Goal: Find specific page/section: Find specific page/section

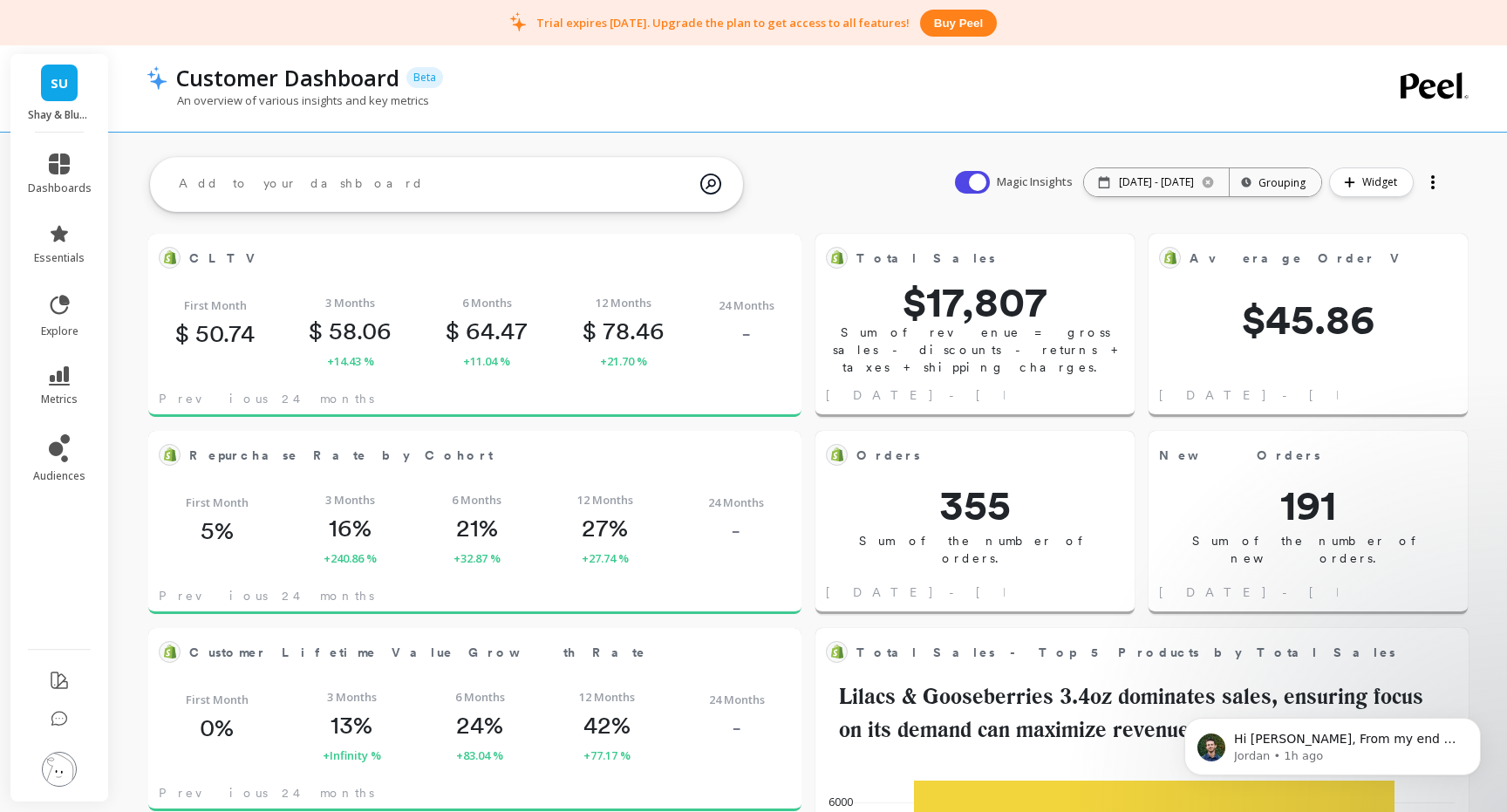
scroll to position [225, 0]
click at [63, 95] on link "SU" at bounding box center [59, 82] width 36 height 36
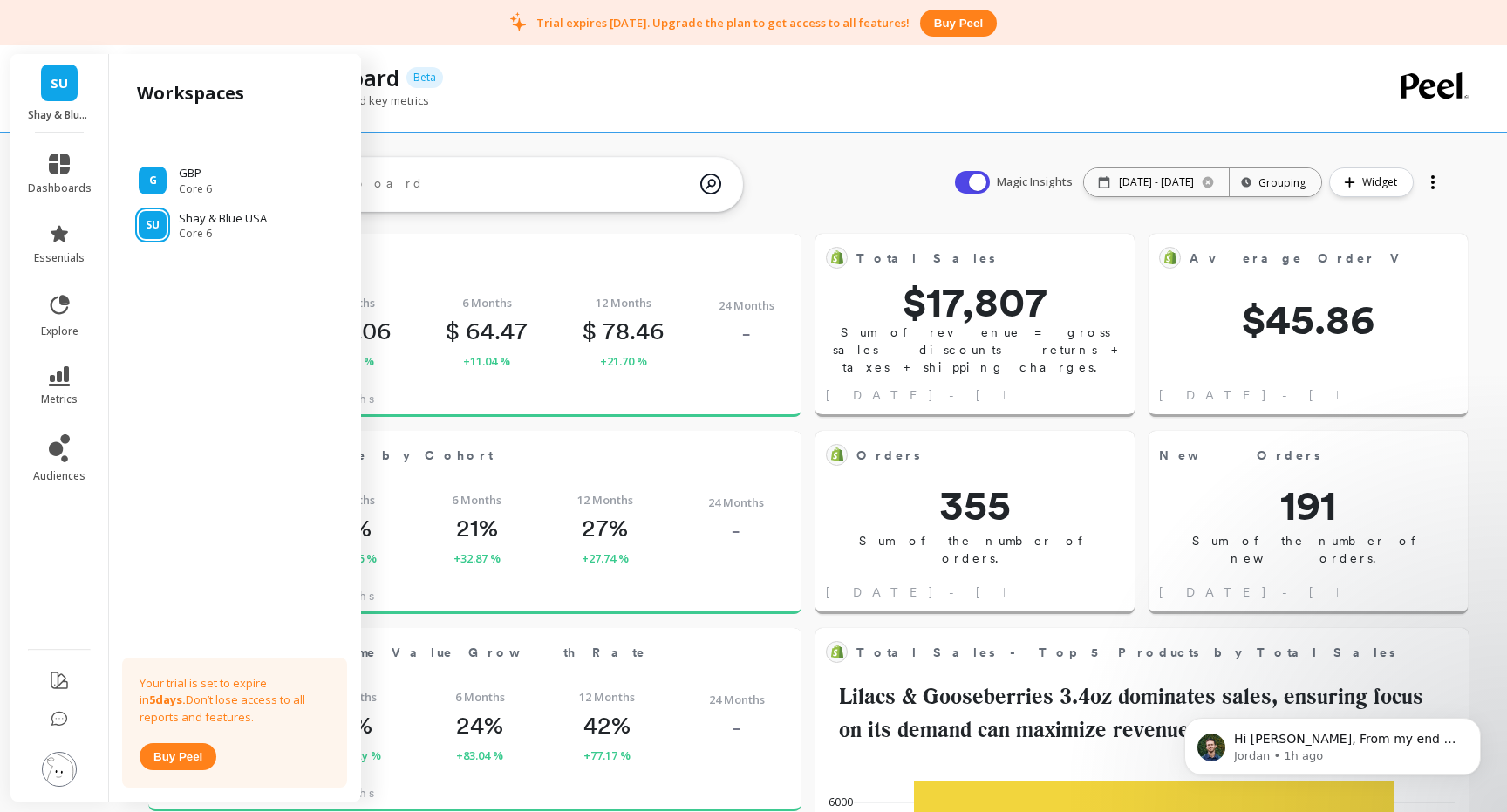
click at [63, 95] on link "SU" at bounding box center [59, 82] width 36 height 36
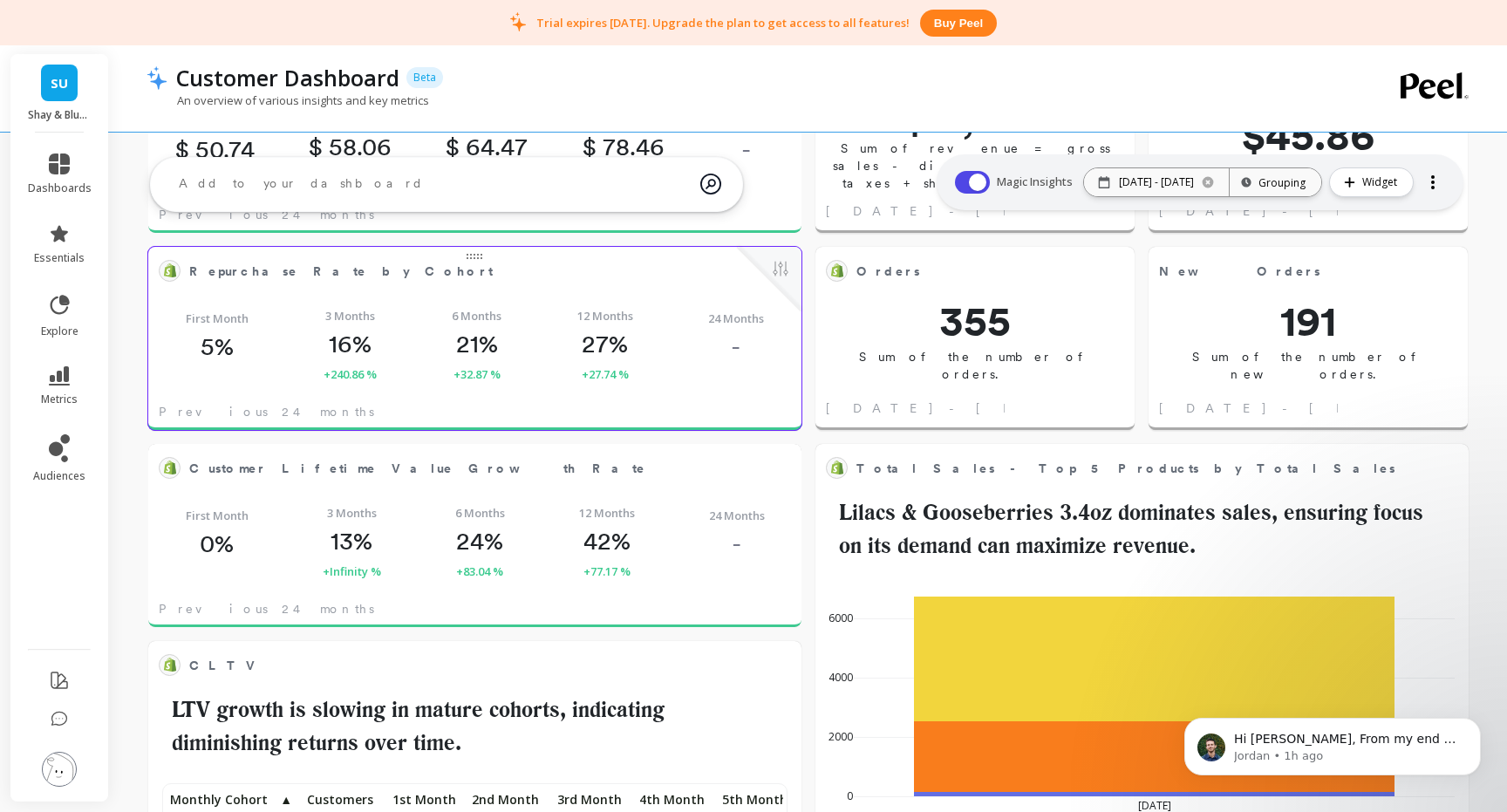
scroll to position [0, 0]
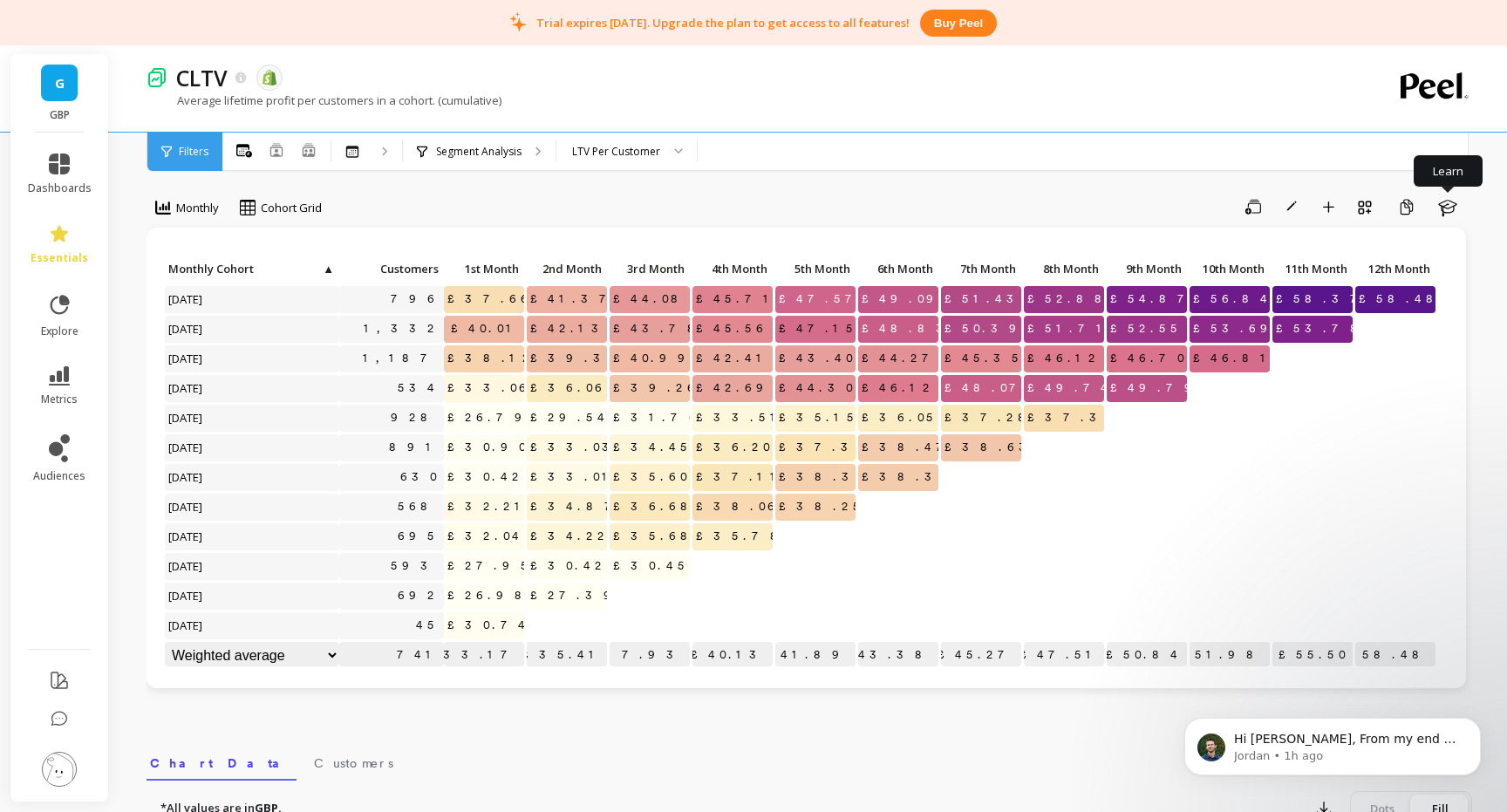
scroll to position [1, 0]
click at [64, 169] on icon at bounding box center [59, 164] width 21 height 21
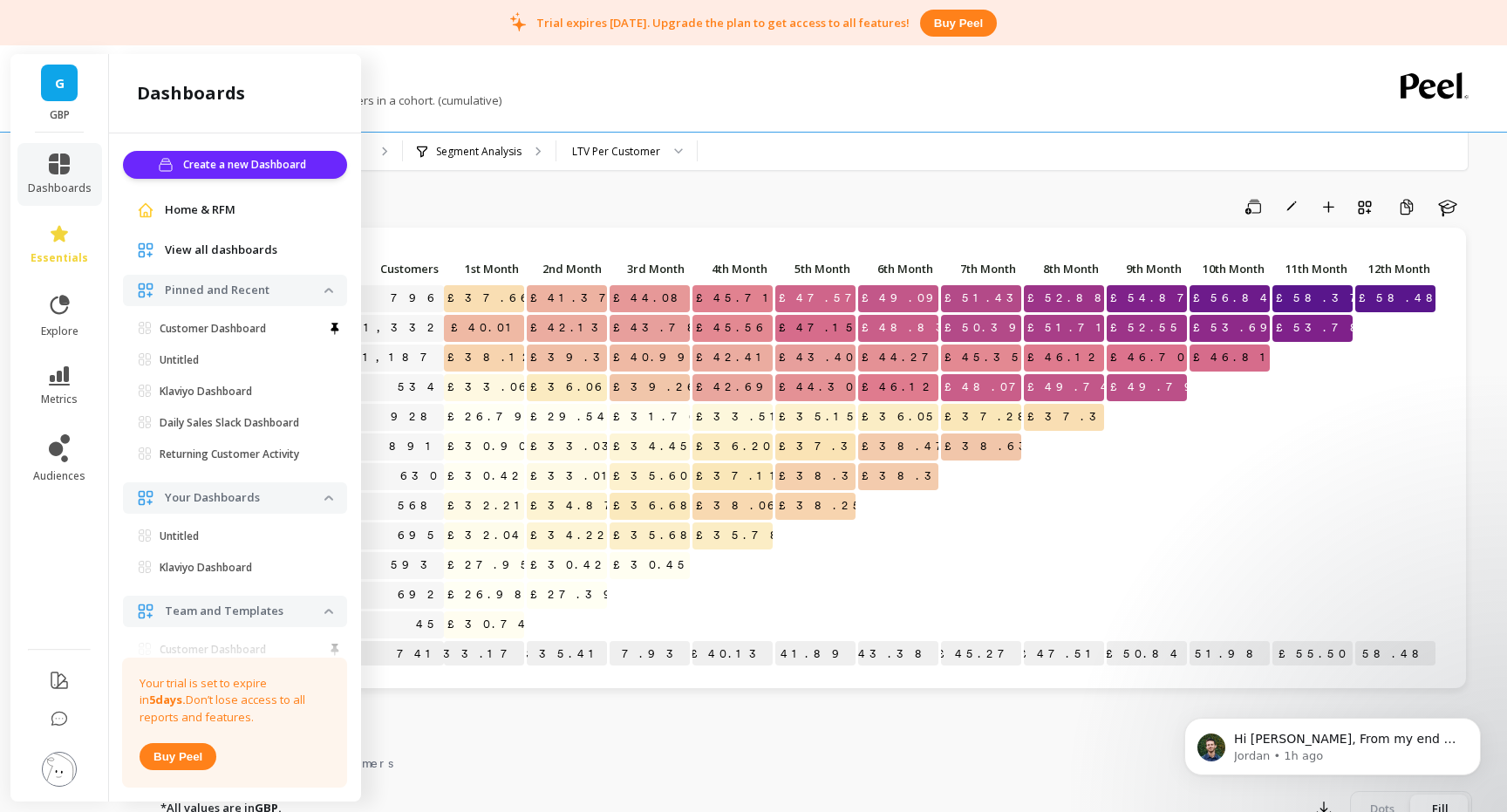
click at [219, 251] on span "View all dashboards" at bounding box center [220, 250] width 112 height 18
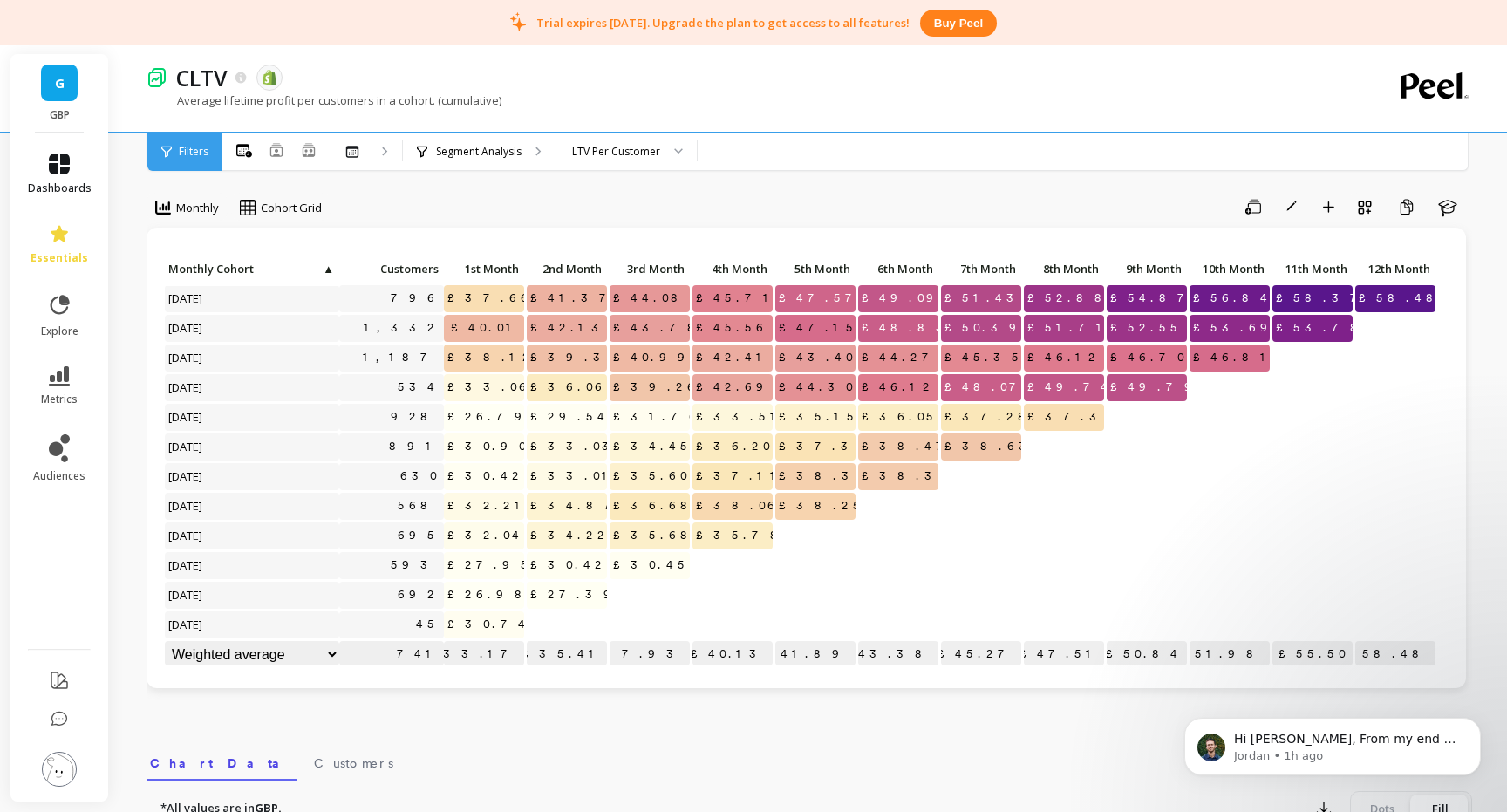
click at [69, 193] on span "dashboards" at bounding box center [59, 188] width 64 height 14
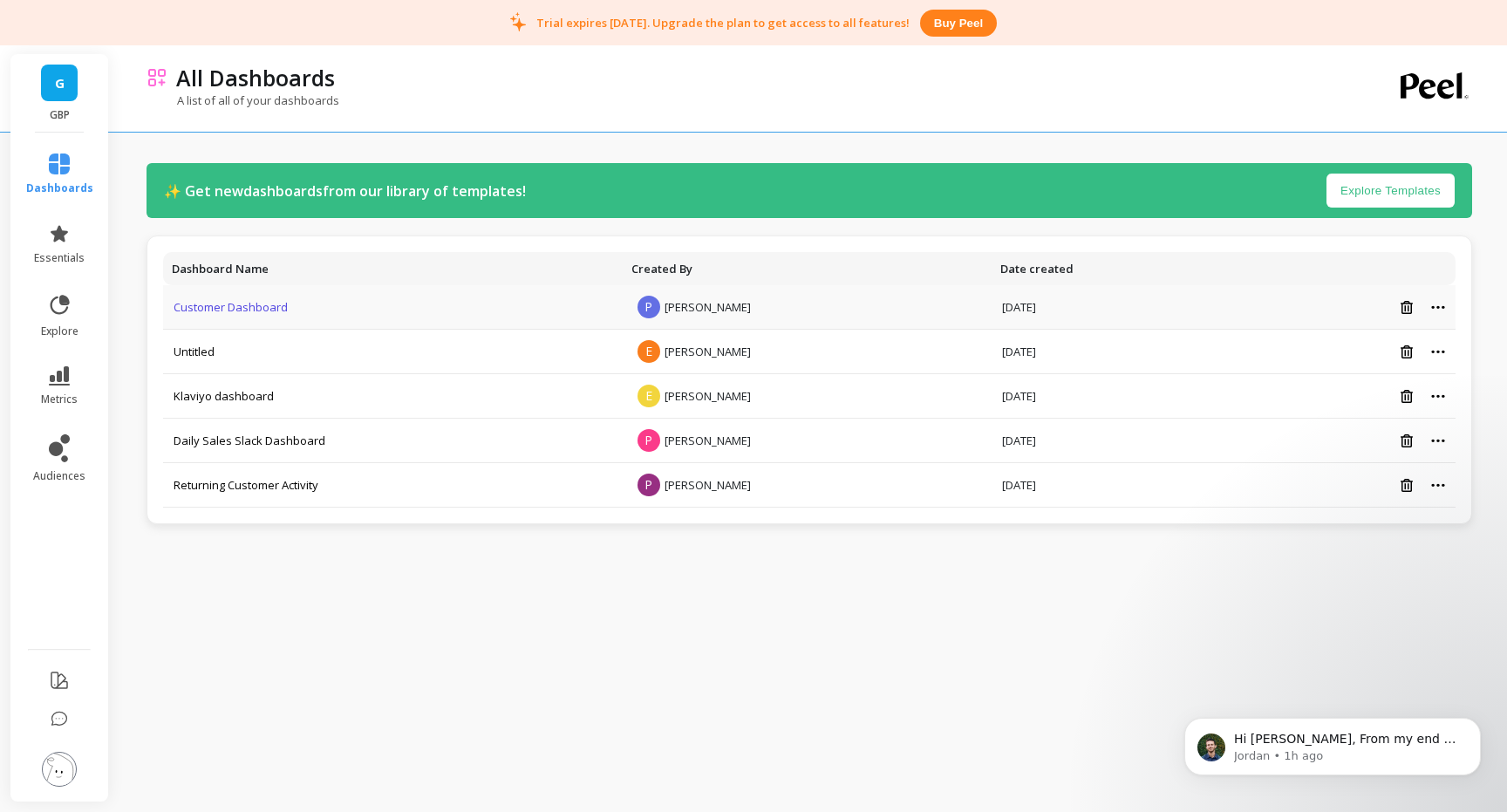
click at [227, 306] on link "Customer Dashboard" at bounding box center [230, 307] width 114 height 16
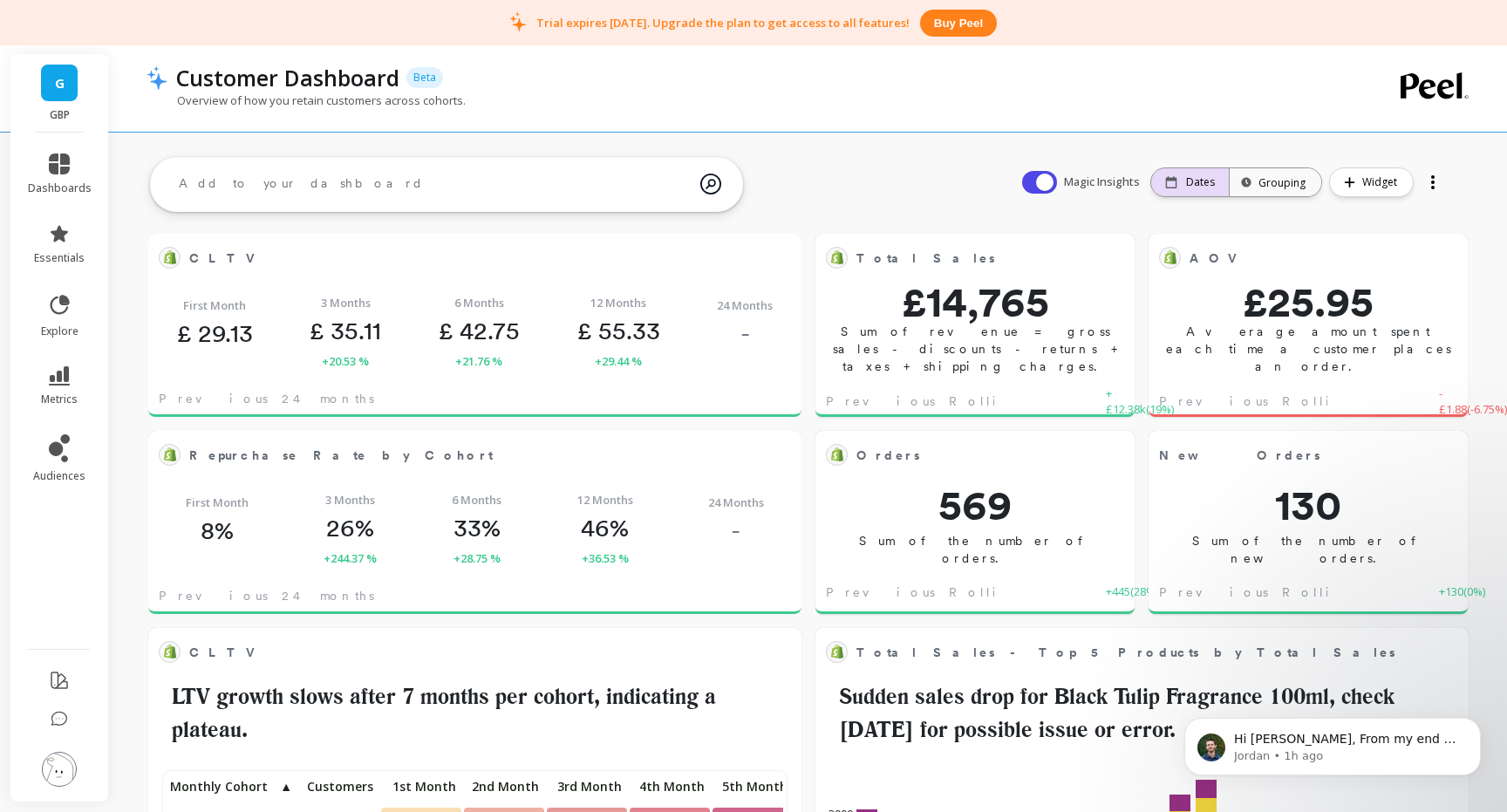
click at [1198, 180] on p "Dates" at bounding box center [1199, 182] width 29 height 14
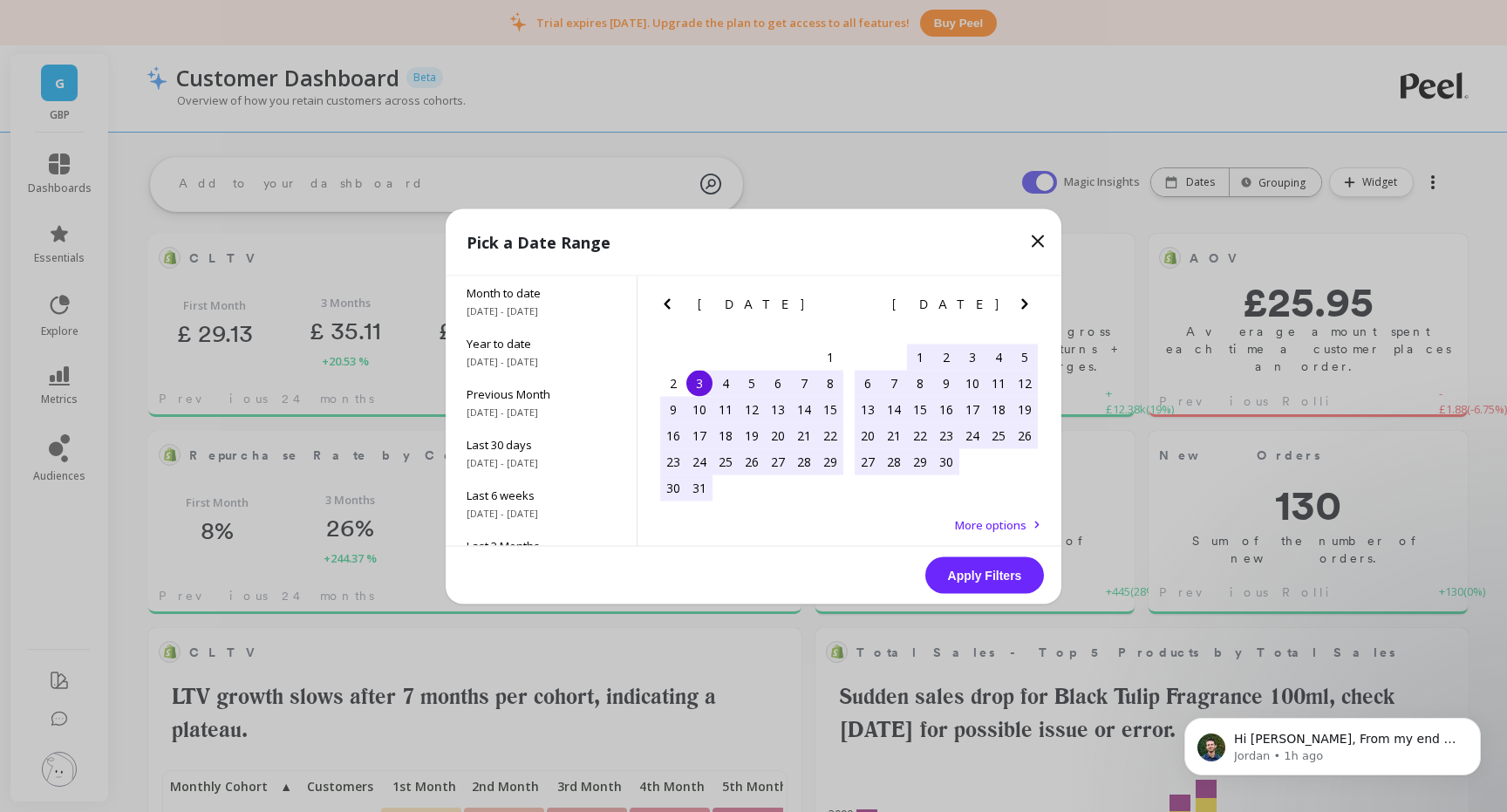
click at [1018, 308] on icon "Next Month" at bounding box center [1024, 303] width 21 height 21
click at [893, 461] on div "25" at bounding box center [894, 461] width 26 height 26
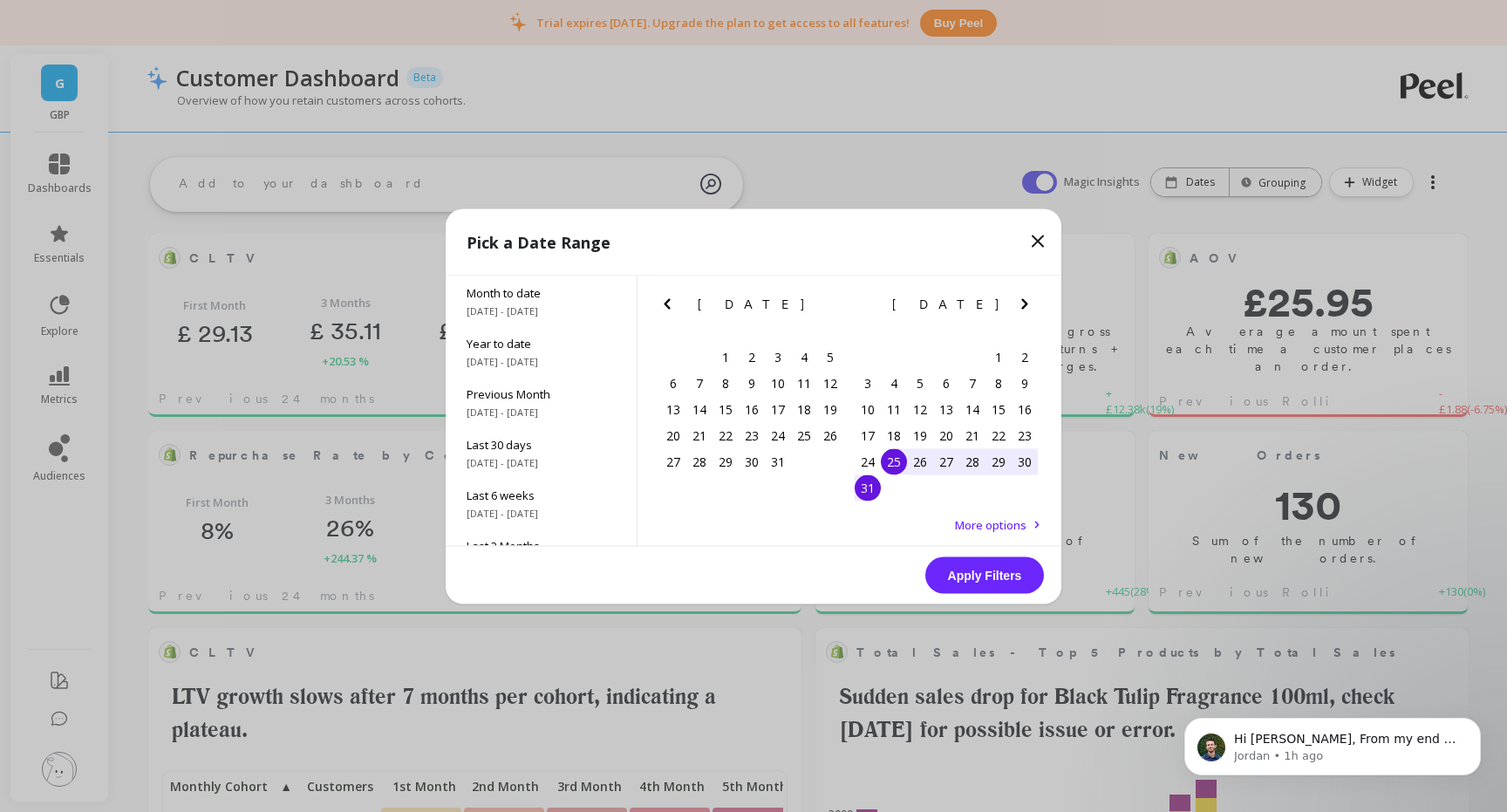
click at [867, 490] on div "31" at bounding box center [868, 488] width 26 height 26
click at [995, 575] on button "Apply Filters" at bounding box center [985, 574] width 119 height 36
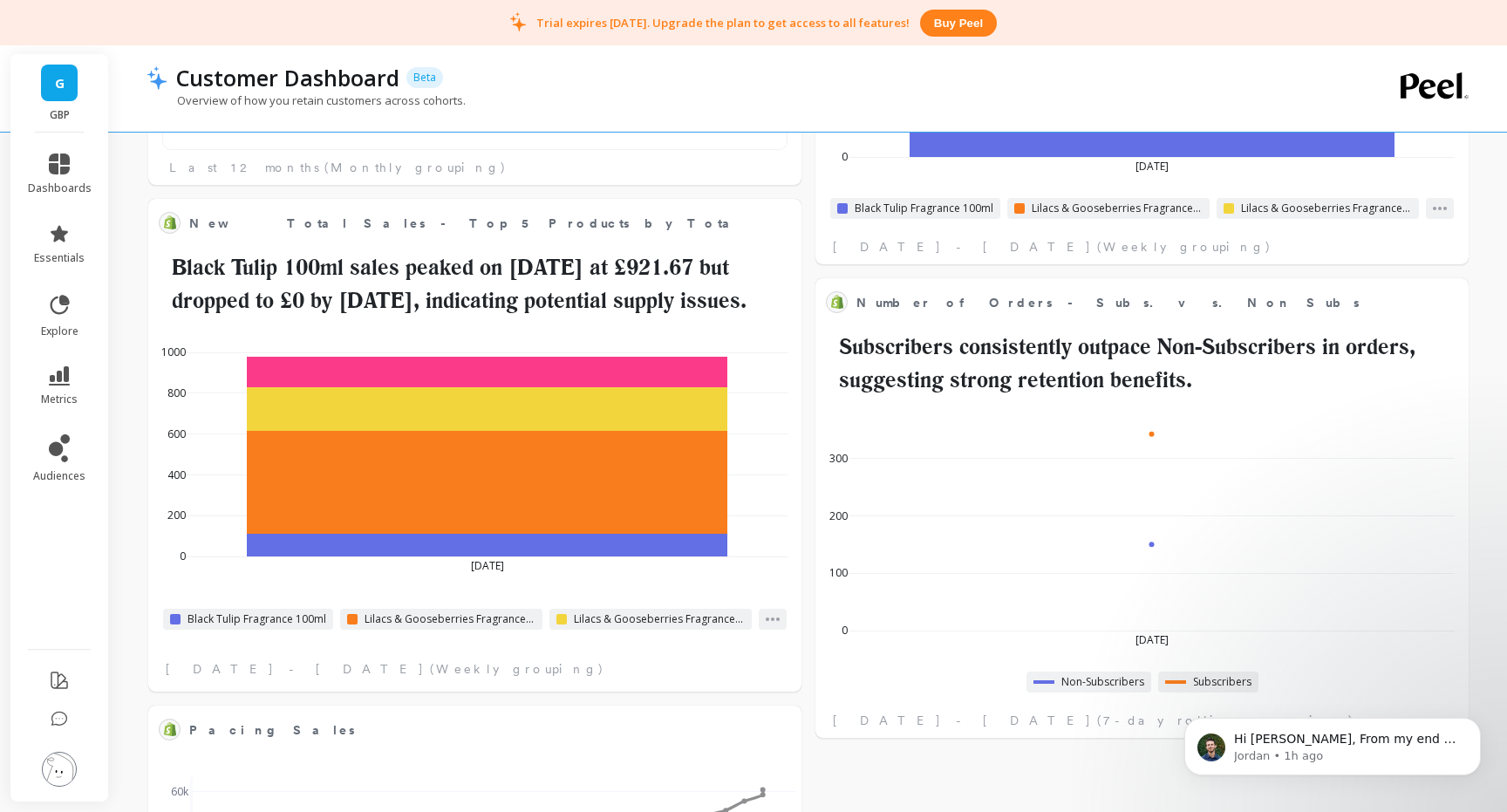
scroll to position [1771, 0]
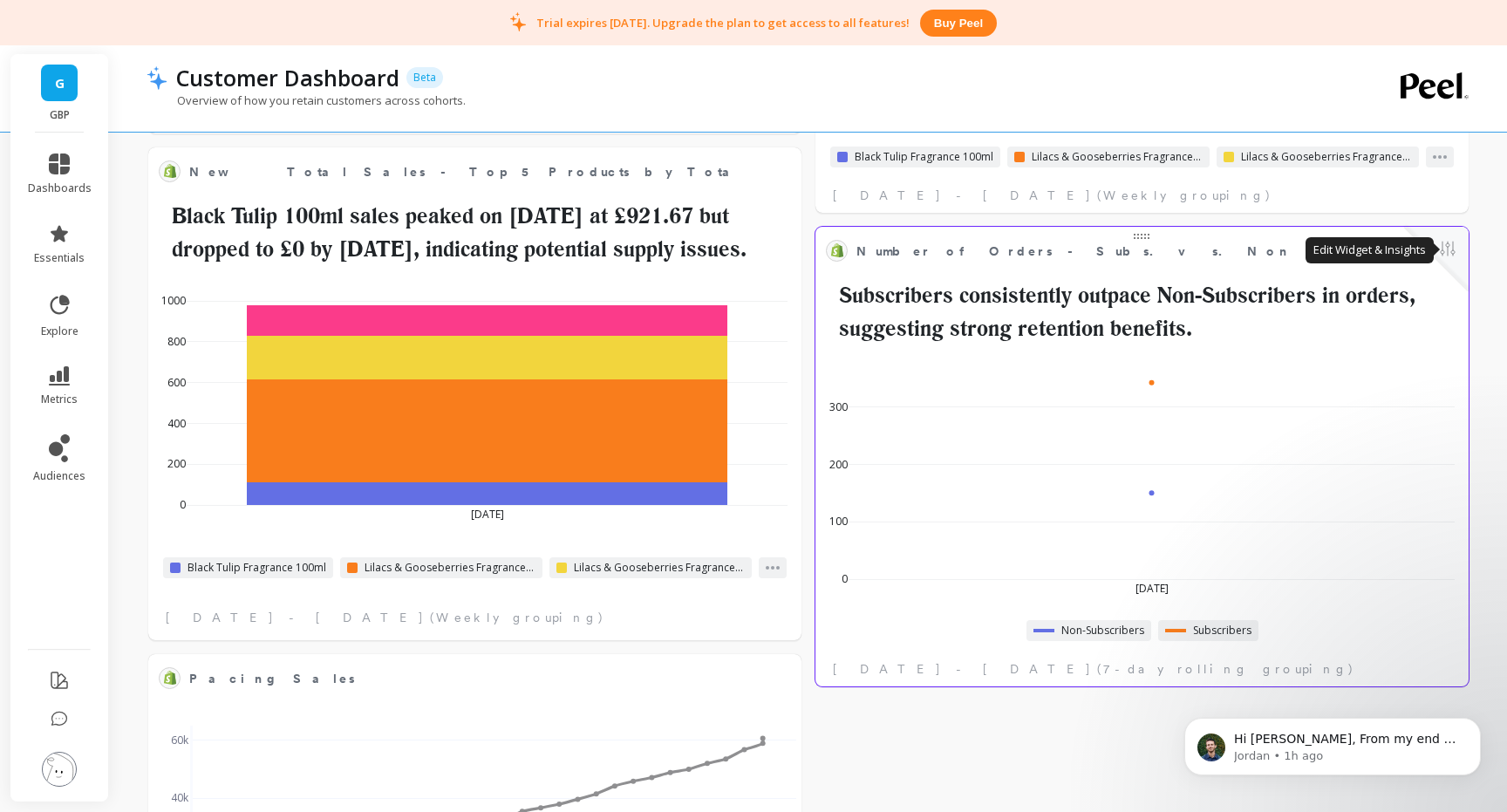
click at [1441, 246] on button at bounding box center [1448, 250] width 21 height 24
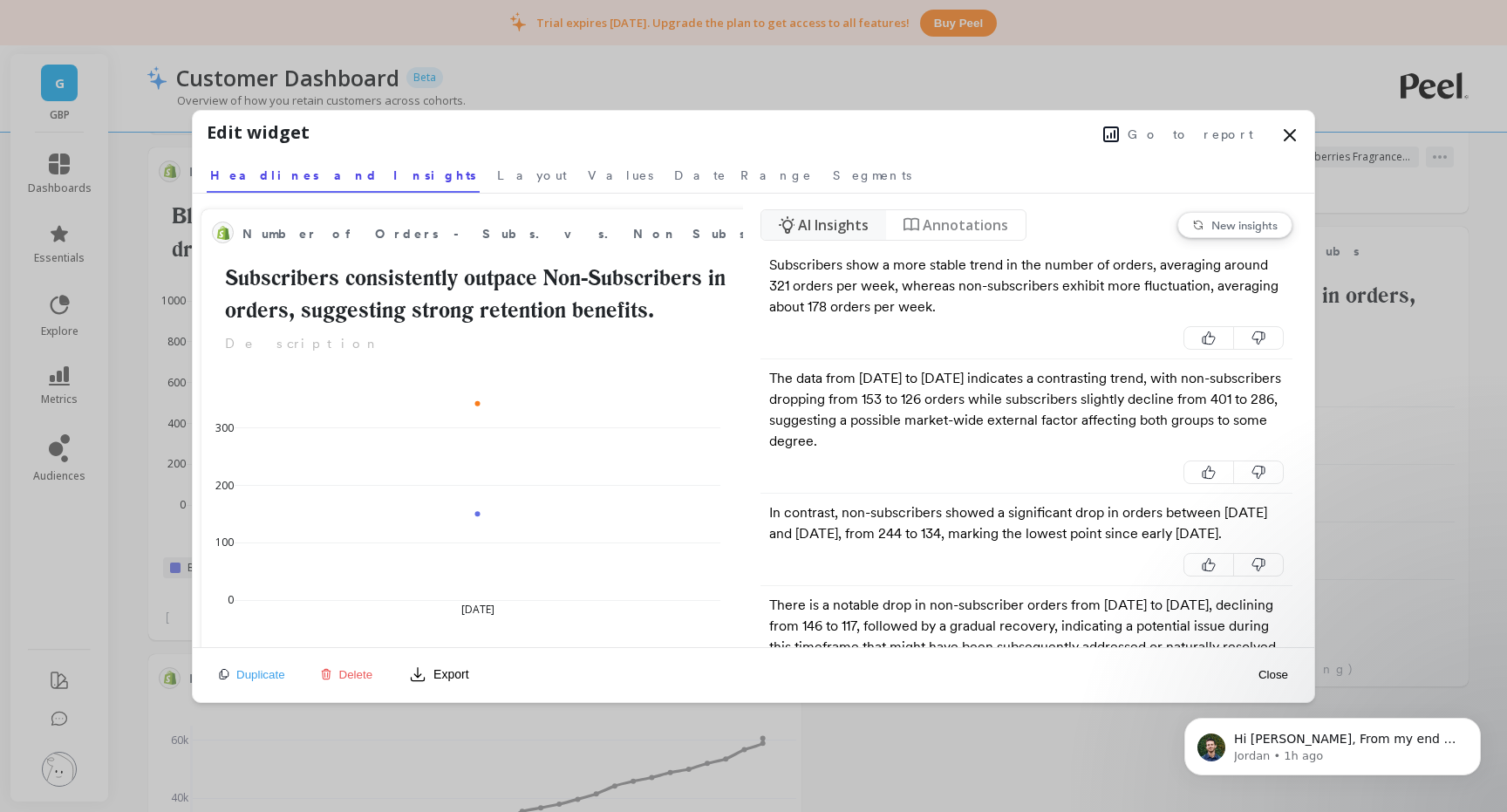
click at [358, 675] on span "Delete" at bounding box center [356, 674] width 34 height 13
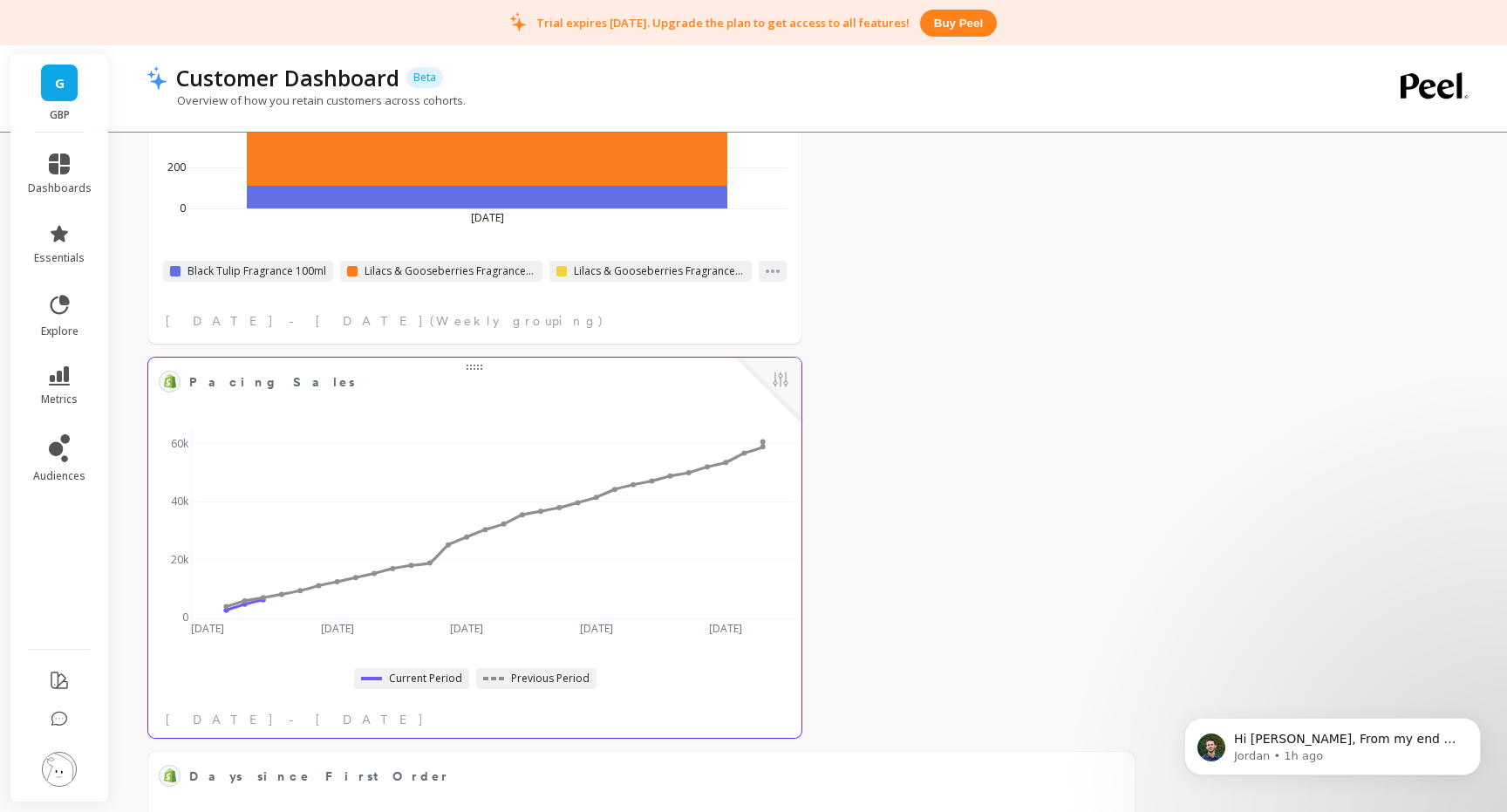
click at [763, 388] on div at bounding box center [768, 389] width 64 height 64
click at [792, 378] on div at bounding box center [768, 389] width 64 height 64
click at [784, 374] on button at bounding box center [780, 381] width 21 height 24
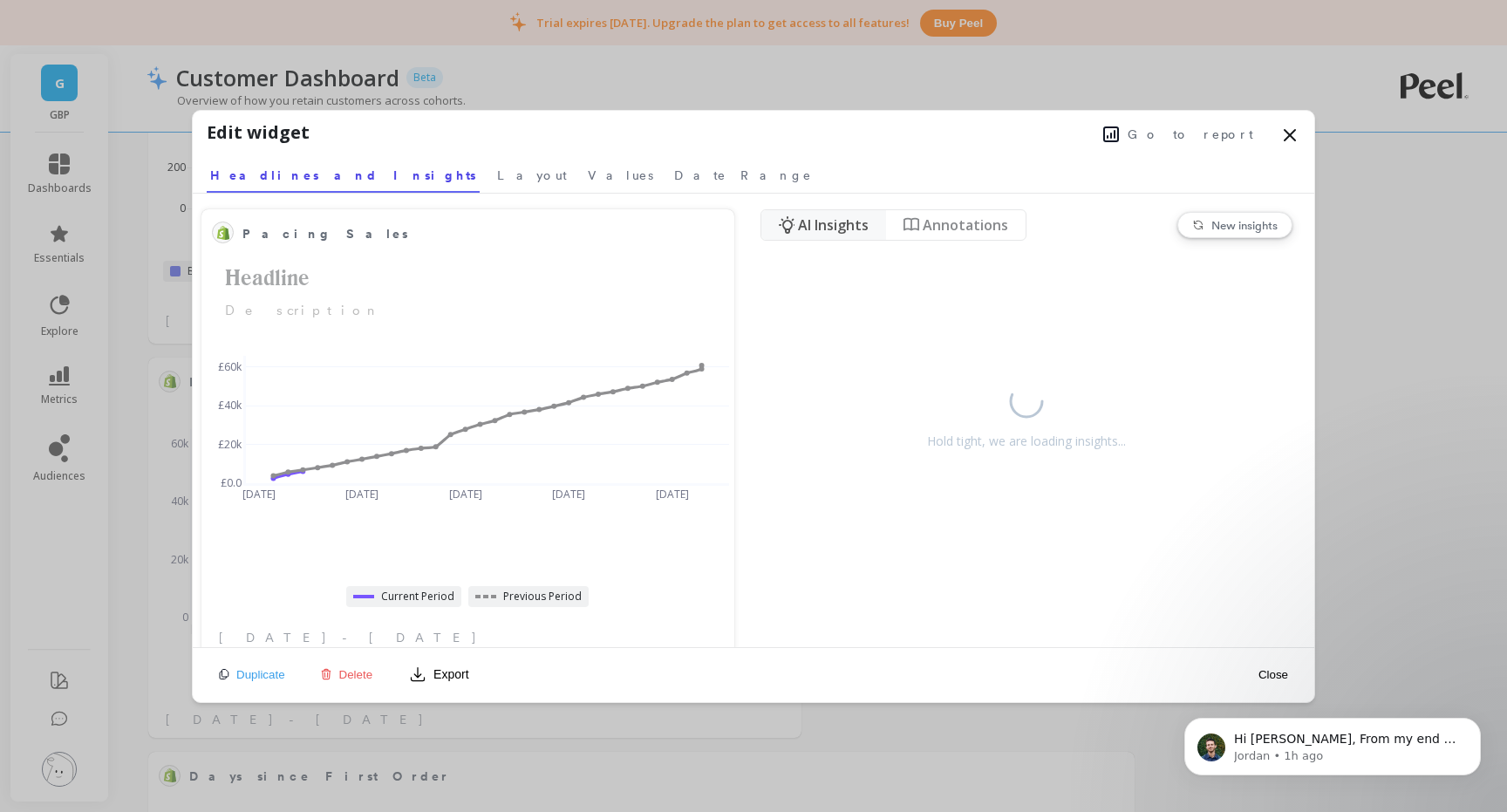
click at [1293, 139] on icon at bounding box center [1289, 135] width 10 height 10
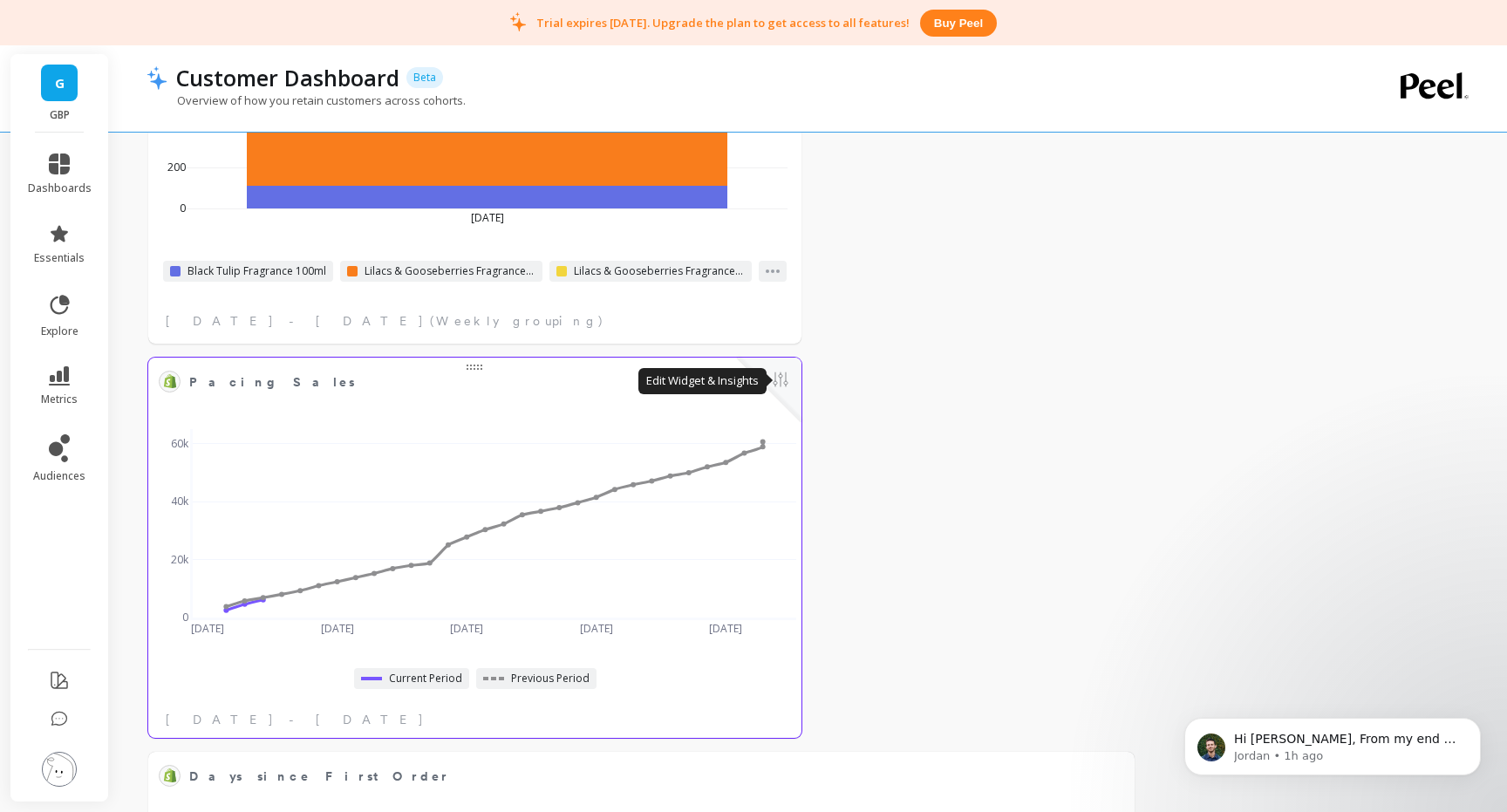
click at [777, 379] on button at bounding box center [780, 381] width 21 height 24
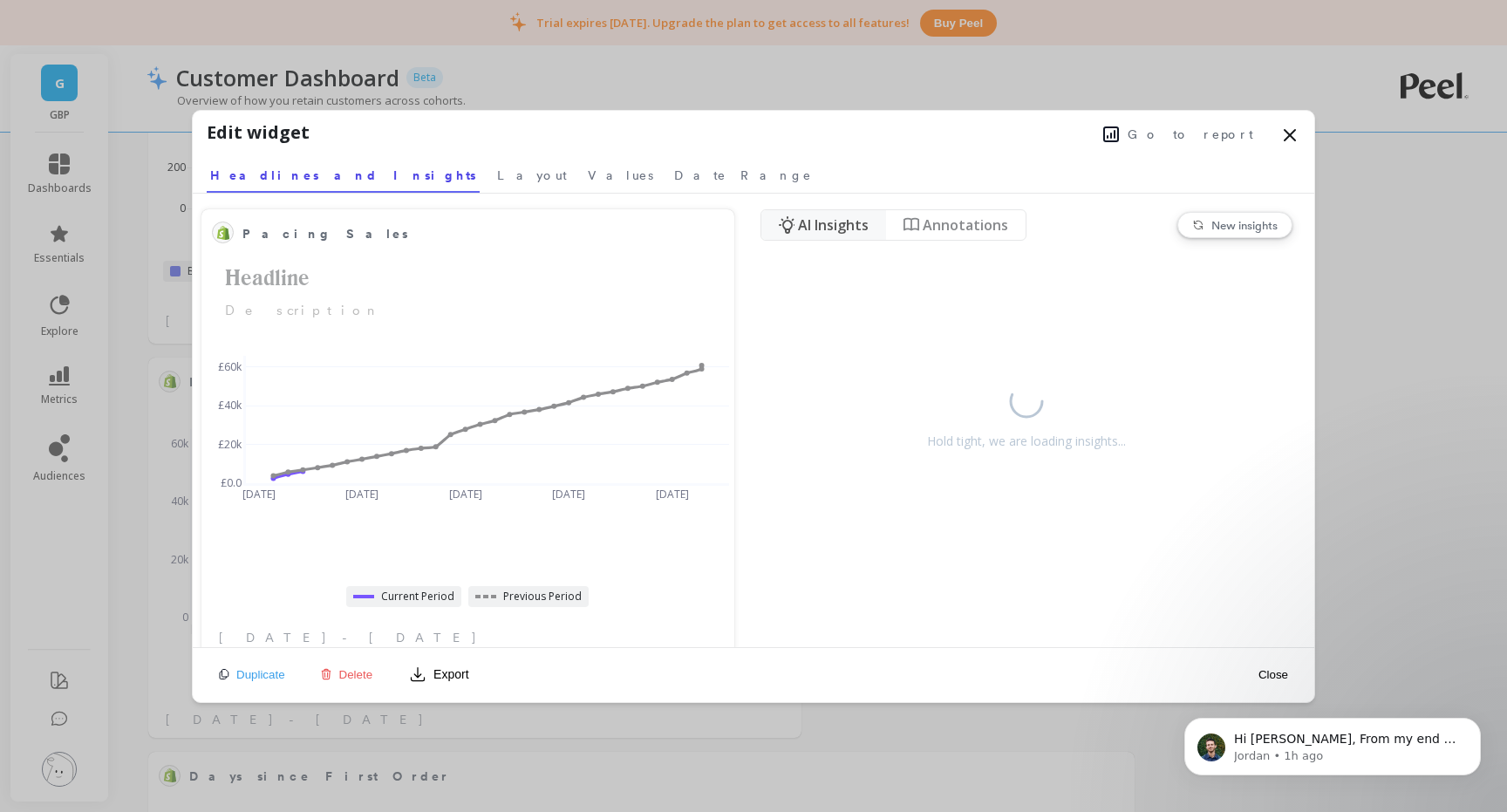
click at [334, 673] on button "Delete" at bounding box center [347, 674] width 64 height 15
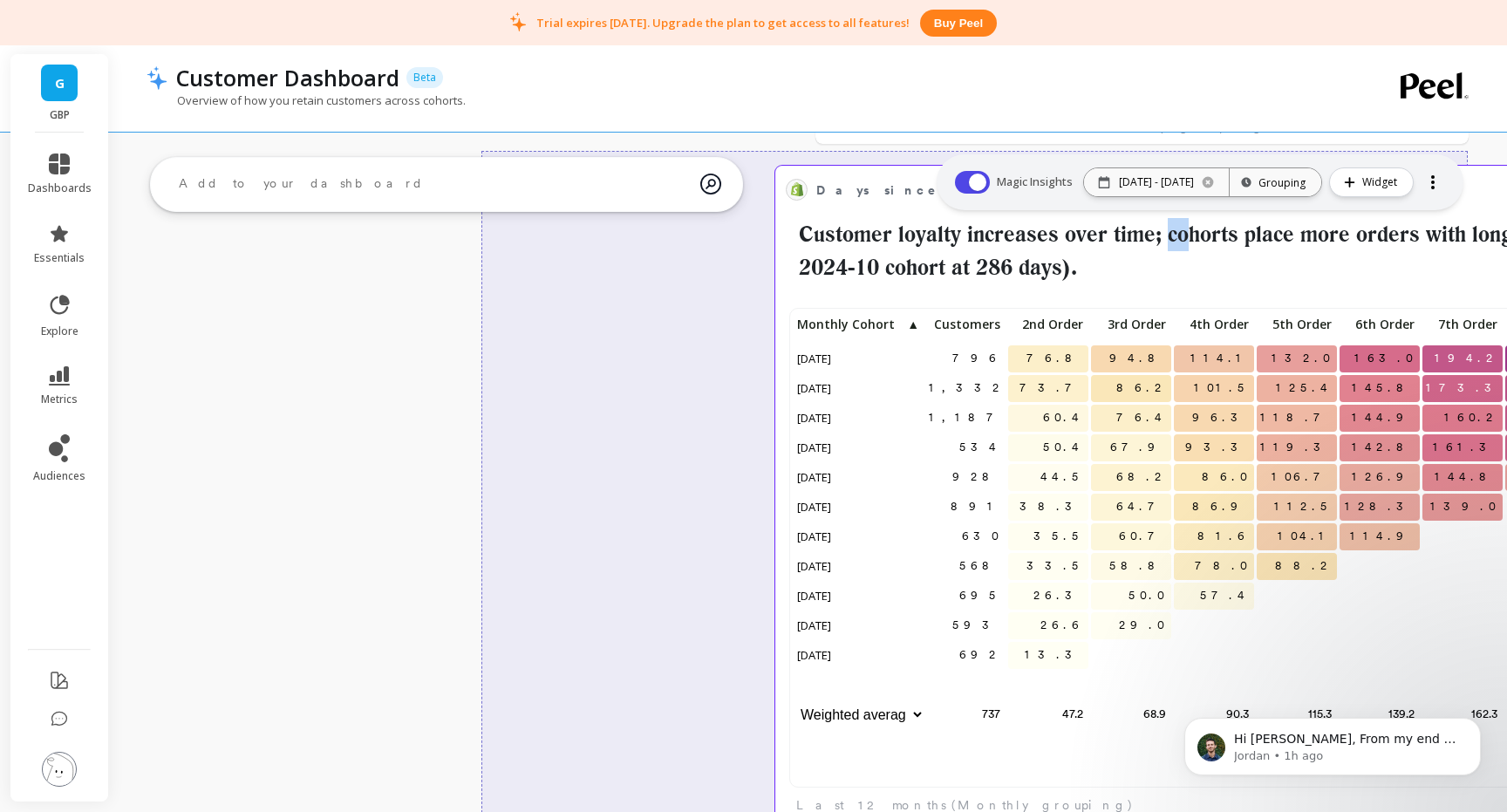
drag, startPoint x: 542, startPoint y: 659, endPoint x: 1167, endPoint y: 240, distance: 752.5
click at [1167, 240] on h2 "Customer loyalty increases over time; cohorts place more orders with longer eng…" at bounding box center [1268, 251] width 965 height 65
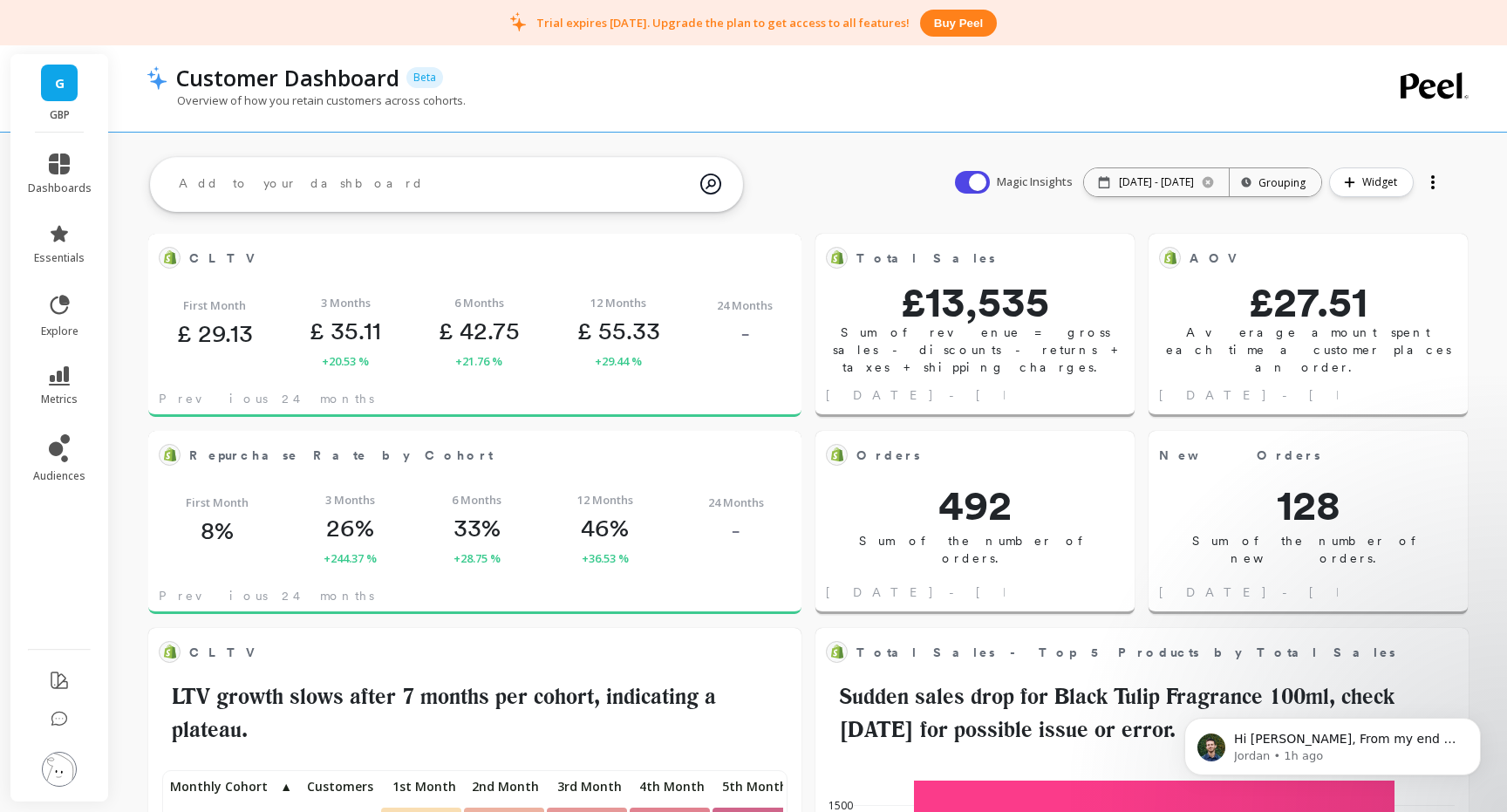
click at [1436, 186] on div at bounding box center [1433, 182] width 24 height 28
click at [1380, 258] on span "Share" at bounding box center [1374, 254] width 33 height 18
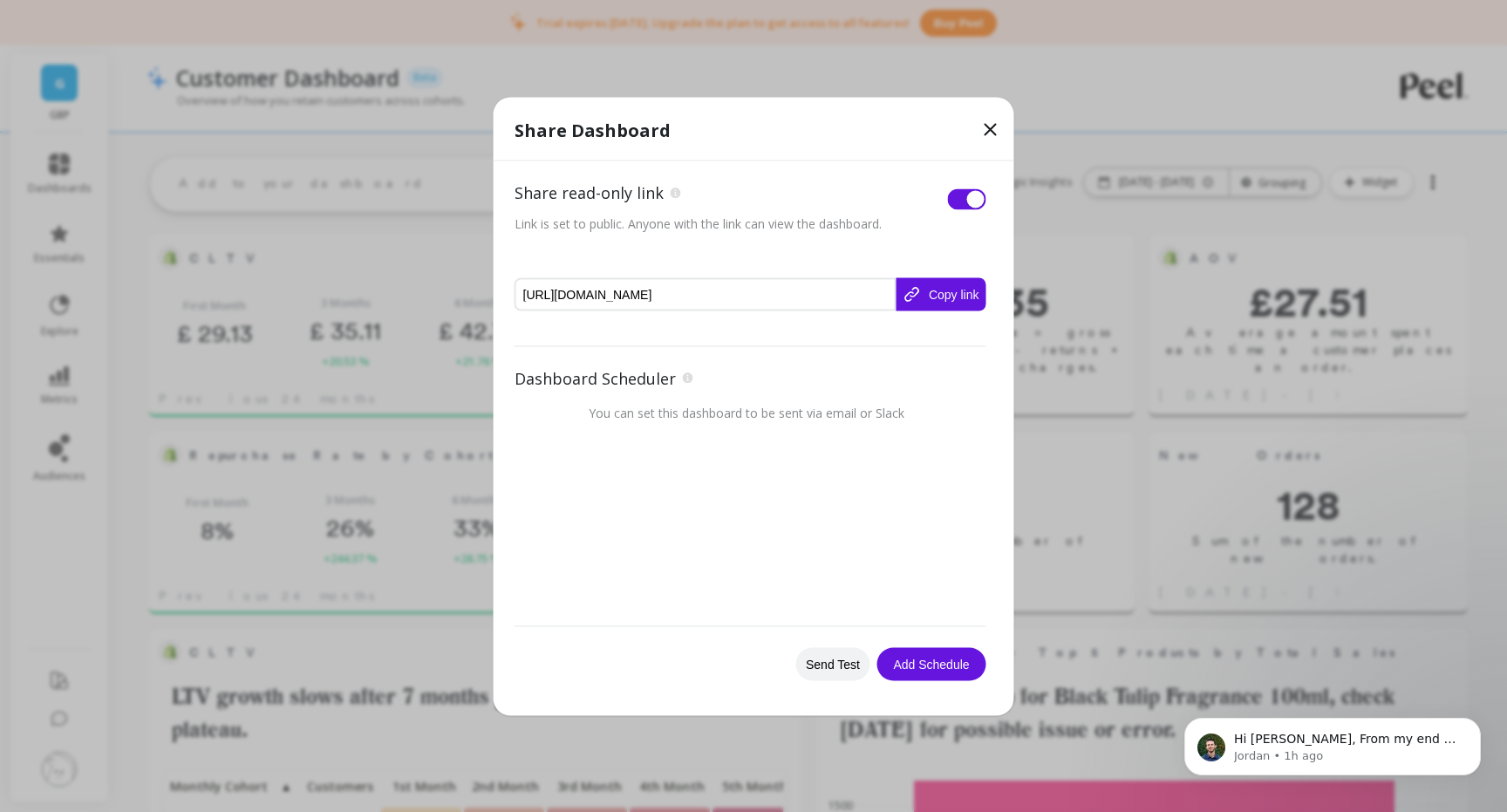
click at [939, 297] on button "Copy link" at bounding box center [940, 294] width 90 height 33
click at [996, 124] on icon at bounding box center [990, 129] width 21 height 21
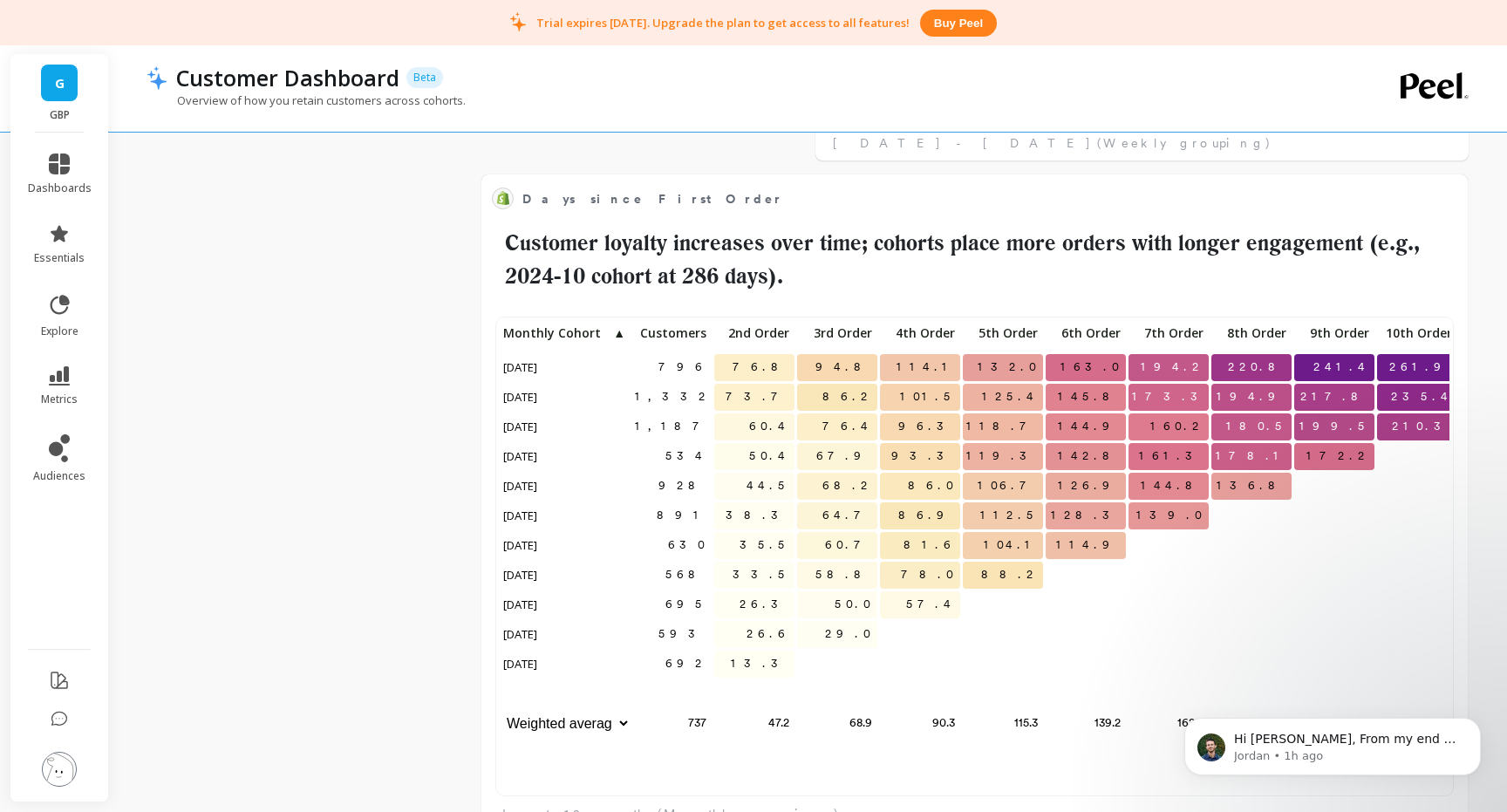
scroll to position [1878, 0]
